Goal: Check status: Check status

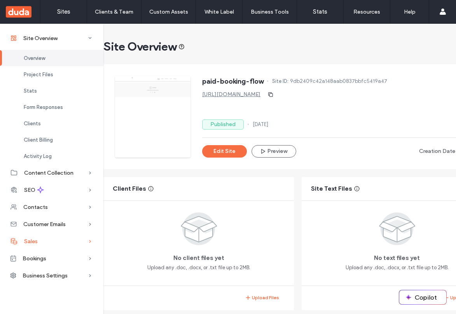
click at [52, 241] on div "Sales" at bounding box center [51, 240] width 103 height 17
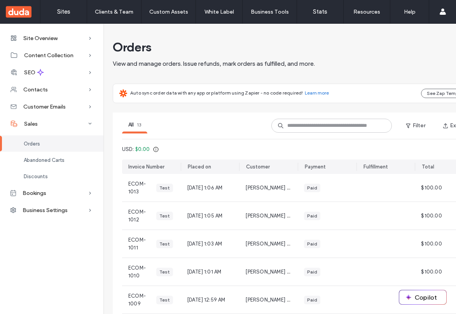
click at [52, 143] on div "Orders" at bounding box center [51, 143] width 103 height 16
click at [151, 188] on span "ECOM-1013" at bounding box center [141, 188] width 26 height 16
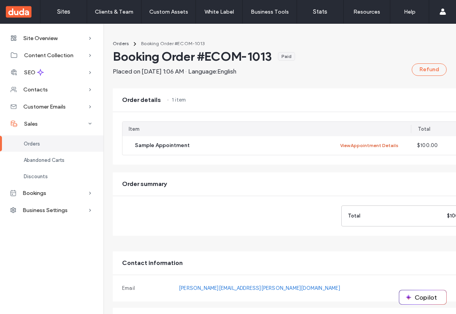
click at [370, 145] on button "View Appointment Details" at bounding box center [369, 145] width 58 height 9
